Goal: Information Seeking & Learning: Learn about a topic

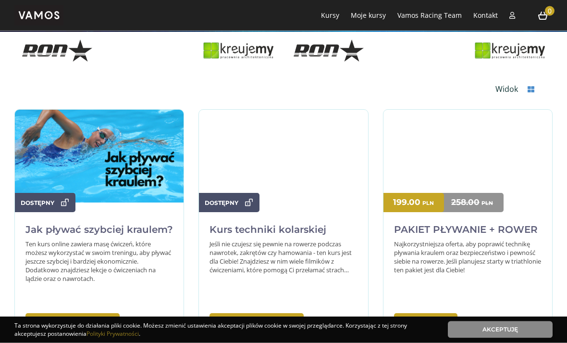
scroll to position [209, 0]
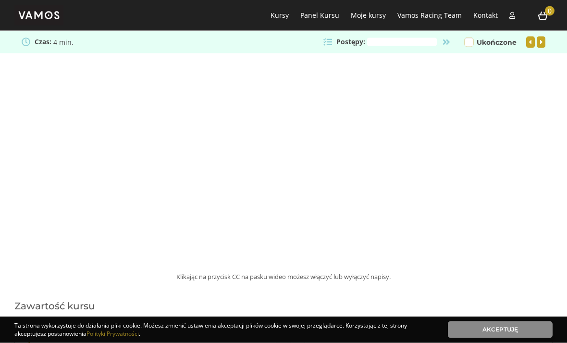
scroll to position [222, 0]
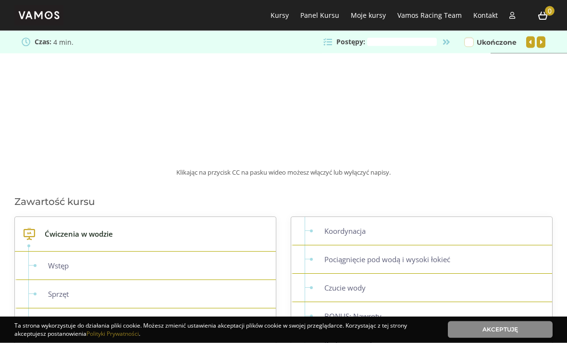
click at [494, 338] on link "Akceptuję" at bounding box center [500, 329] width 105 height 17
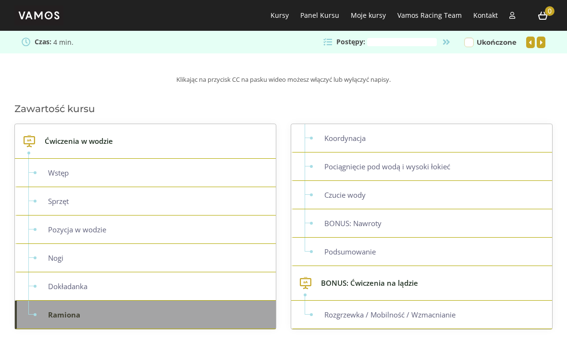
scroll to position [413, 0]
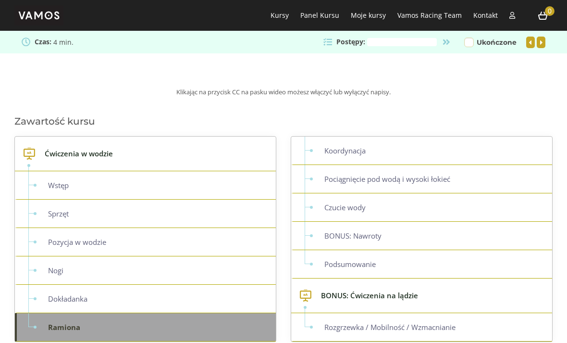
click at [469, 152] on link "Koordynacja" at bounding box center [422, 150] width 259 height 28
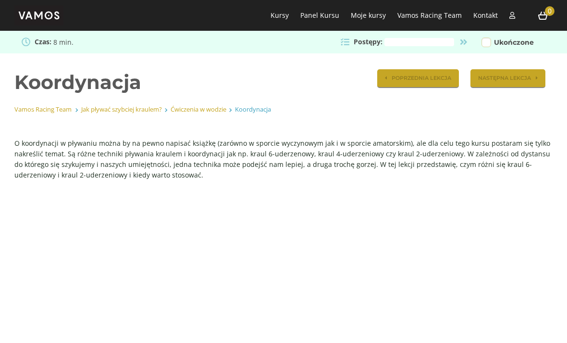
click at [352, 50] on div "Czas: 8 min. Postępy: 0% Ukończone POPRZEDNIA LEKCJA NASTĘPNA LEKCJA" at bounding box center [283, 42] width 567 height 24
click at [210, 110] on link "Ćwiczenia w wodzie" at bounding box center [199, 109] width 56 height 9
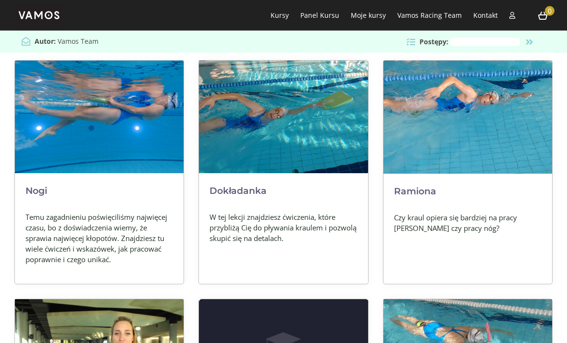
scroll to position [296, 0]
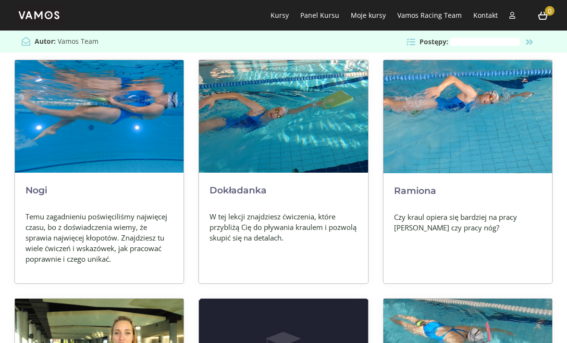
click at [139, 158] on img at bounding box center [99, 117] width 169 height 113
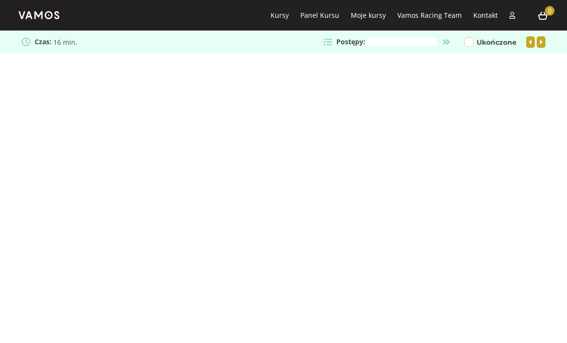
scroll to position [148, 0]
click at [448, 309] on div "To chyba najtrudniejsza lekcja dla wszystkich, ale myślę, że po obejrzeniu tego…" at bounding box center [283, 237] width 567 height 606
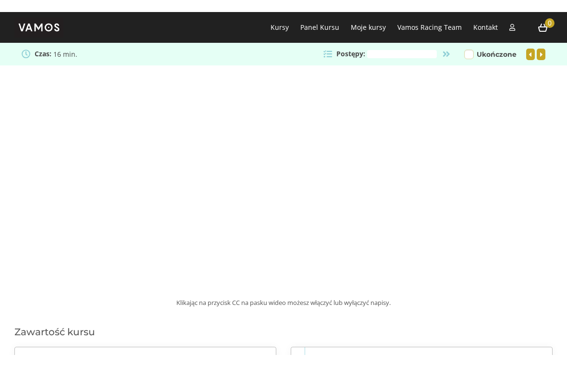
scroll to position [12, 0]
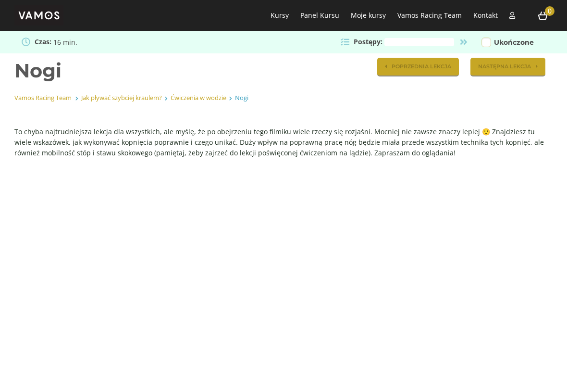
click at [15, 342] on html "Kursy Panel Kursu Ćwiczenia w wodzie BONUS: Ćwiczenia na lądzie Moje kursy Kurs…" at bounding box center [283, 171] width 567 height 367
click at [445, 342] on html "Kursy Panel Kursu Ćwiczenia w wodzie BONUS: Ćwiczenia na lądzie Moje kursy Kurs…" at bounding box center [283, 171] width 567 height 367
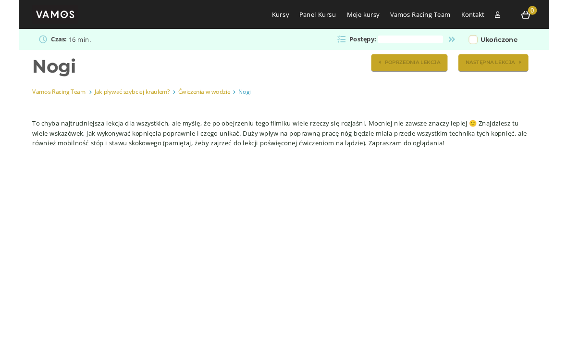
scroll to position [204, 0]
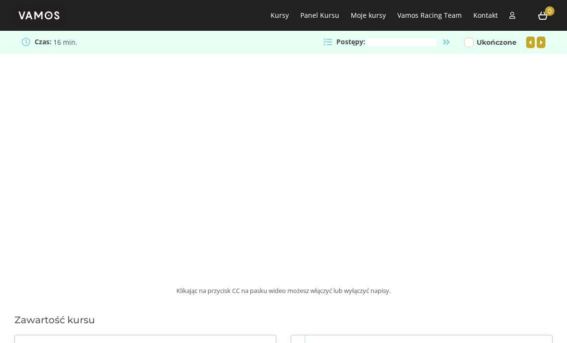
click at [472, 41] on input "Ukończone" at bounding box center [469, 42] width 10 height 10
checkbox input "true"
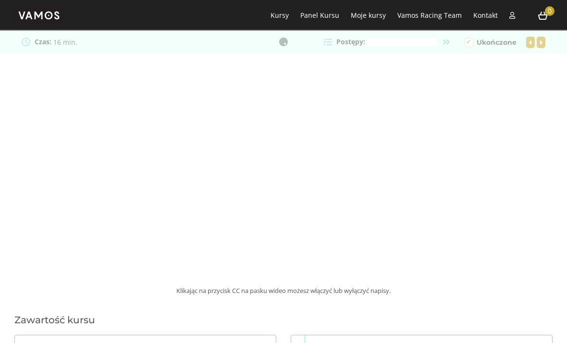
click at [327, 44] on div at bounding box center [283, 42] width 567 height 24
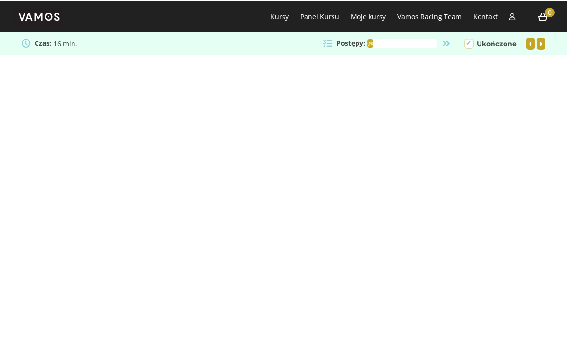
scroll to position [0, 0]
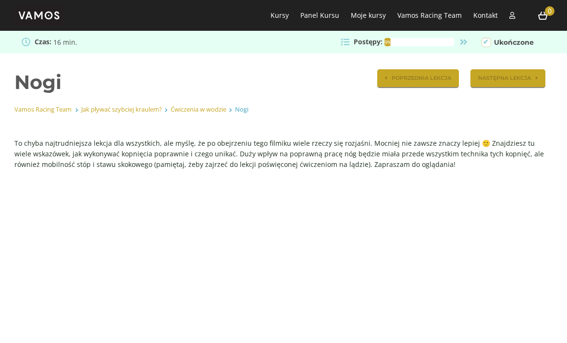
click at [222, 113] on link "Ćwiczenia w wodzie" at bounding box center [199, 109] width 56 height 9
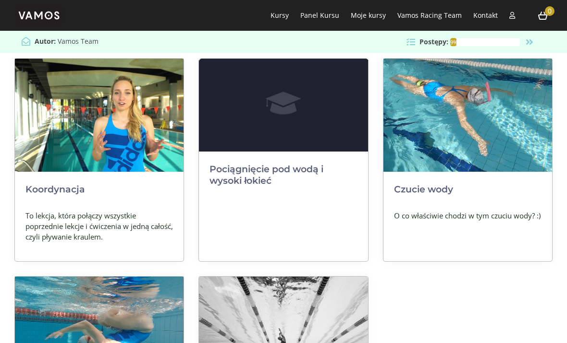
scroll to position [545, 0]
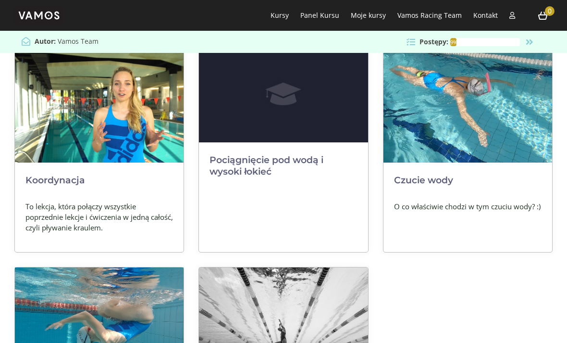
click at [477, 256] on div "Czucie wody O co właściwie chodzi w tym czuciu wody? :)" at bounding box center [468, 158] width 184 height 218
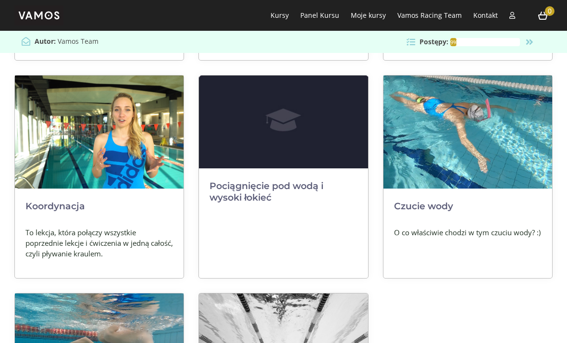
scroll to position [515, 0]
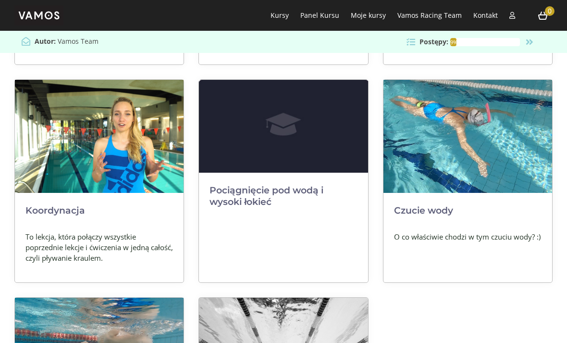
click at [148, 183] on img at bounding box center [99, 136] width 169 height 113
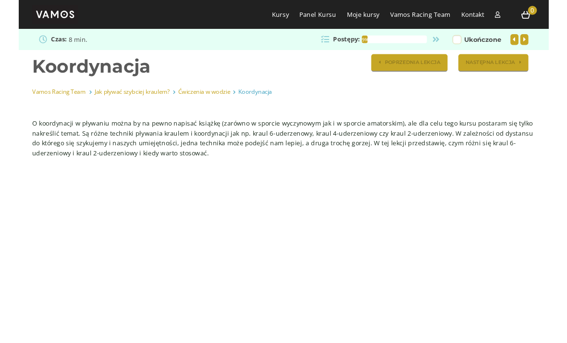
scroll to position [234, 0]
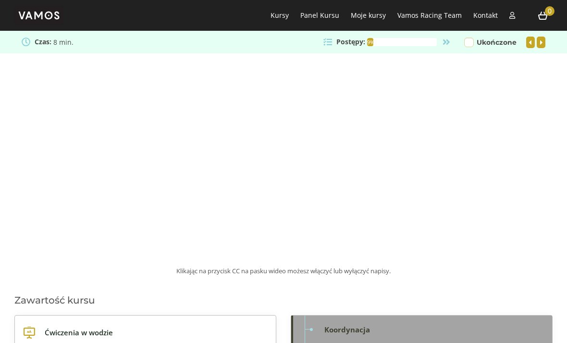
click at [473, 38] on input "Ukończone" at bounding box center [469, 42] width 10 height 10
checkbox input "true"
click at [331, 39] on icon at bounding box center [328, 41] width 11 height 9
click at [334, 42] on icon at bounding box center [328, 41] width 11 height 9
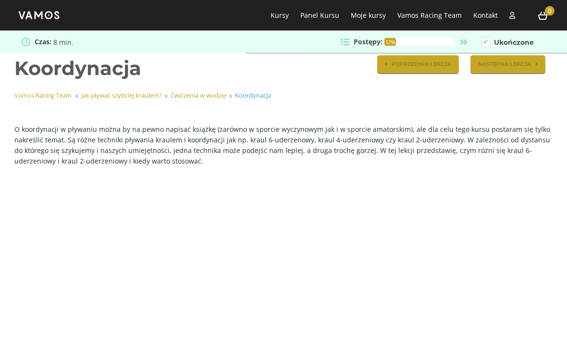
scroll to position [0, 0]
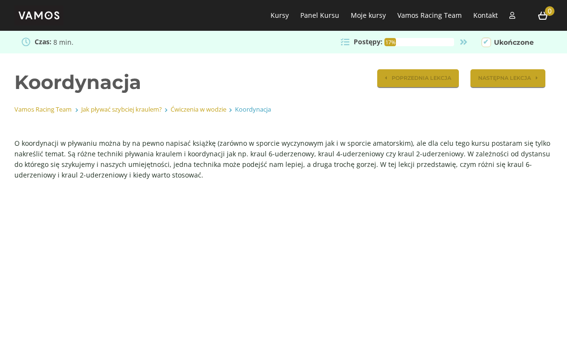
click at [216, 113] on link "Ćwiczenia w wodzie" at bounding box center [199, 109] width 56 height 9
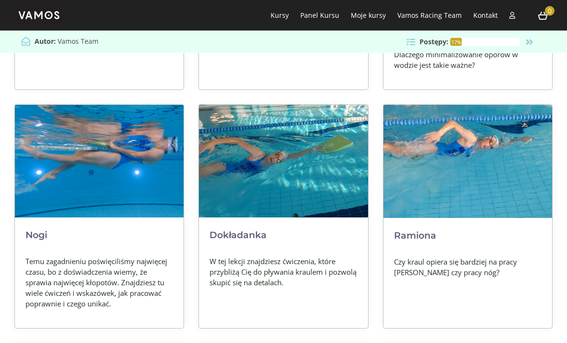
scroll to position [252, 0]
click at [487, 231] on div "Ramiona" at bounding box center [467, 243] width 169 height 26
click at [482, 185] on img at bounding box center [467, 161] width 169 height 113
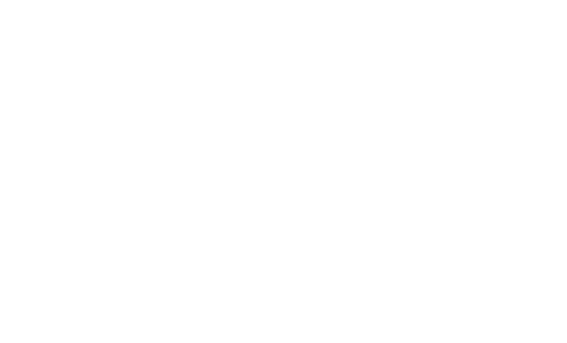
click at [488, 44] on input "Ukończone" at bounding box center [487, 42] width 10 height 10
checkbox input "true"
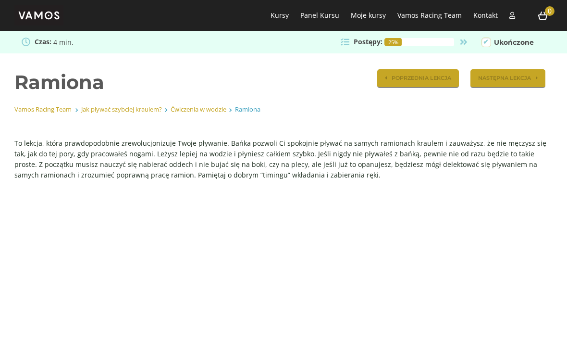
click at [200, 111] on link "Ćwiczenia w wodzie" at bounding box center [199, 109] width 56 height 9
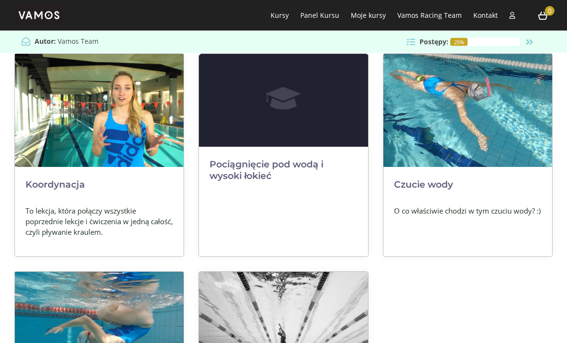
scroll to position [543, 0]
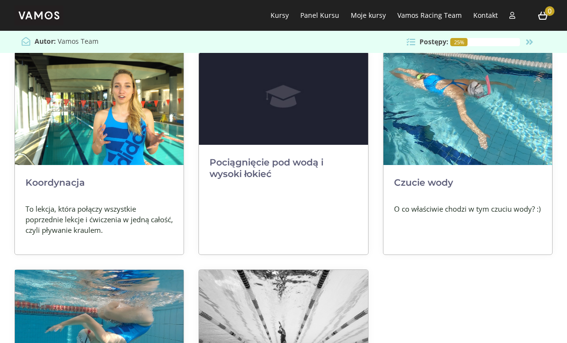
click at [258, 161] on link "Pociągnięcie pod wodą i wysoki łokieć" at bounding box center [267, 168] width 114 height 23
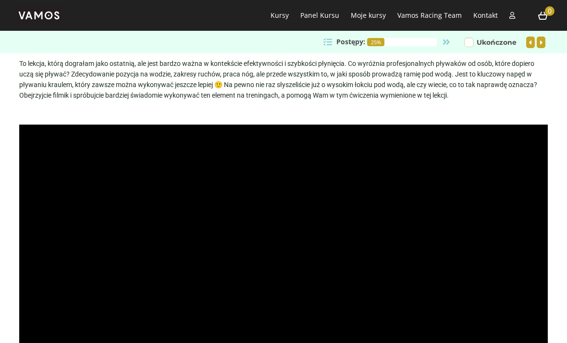
scroll to position [27, 0]
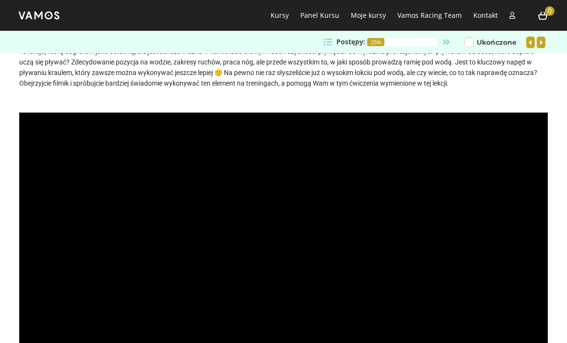
scroll to position [42, 0]
